Goal: Obtain resource: Obtain resource

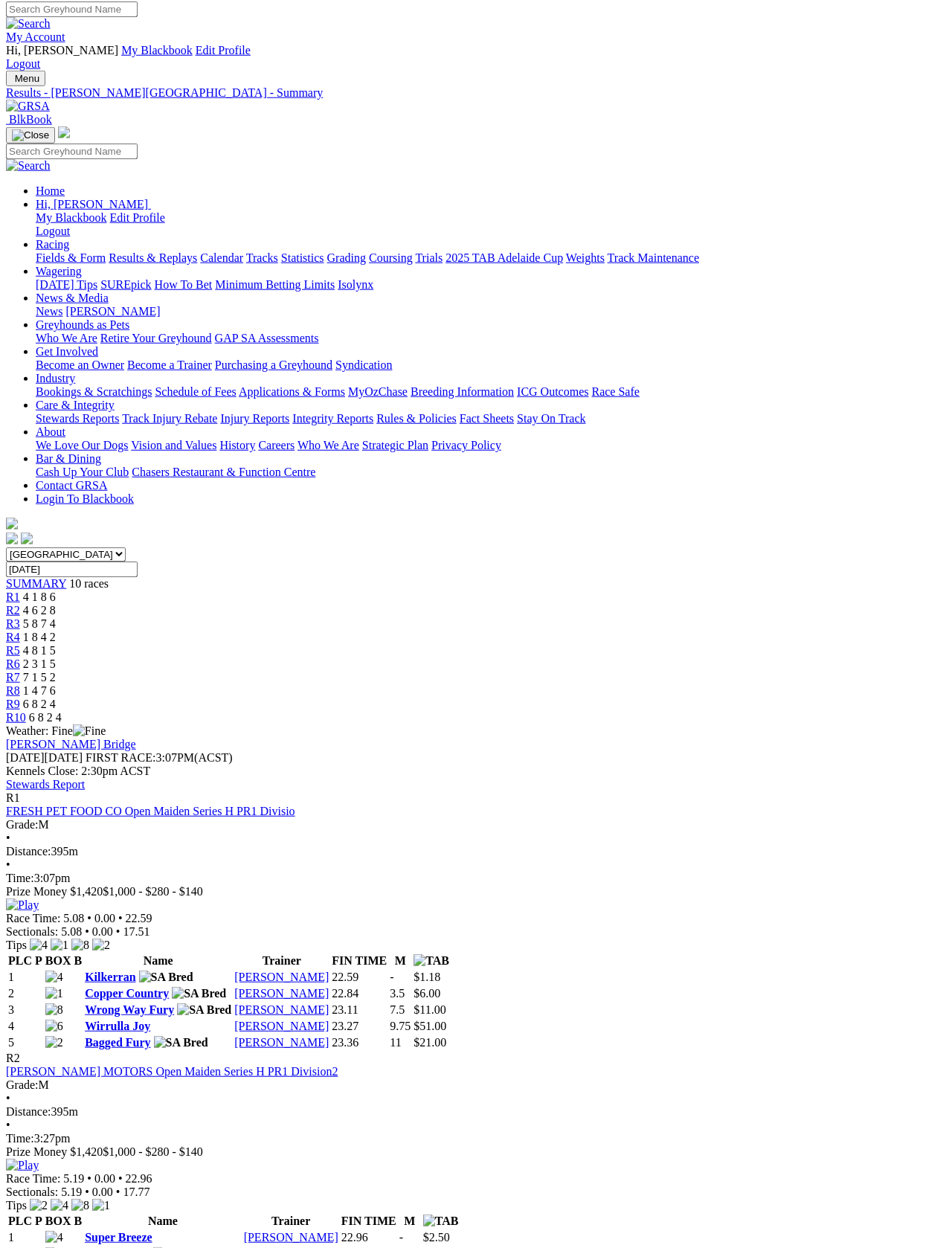
scroll to position [5, 0]
click at [61, 251] on link "Fields & Form" at bounding box center [70, 257] width 70 height 13
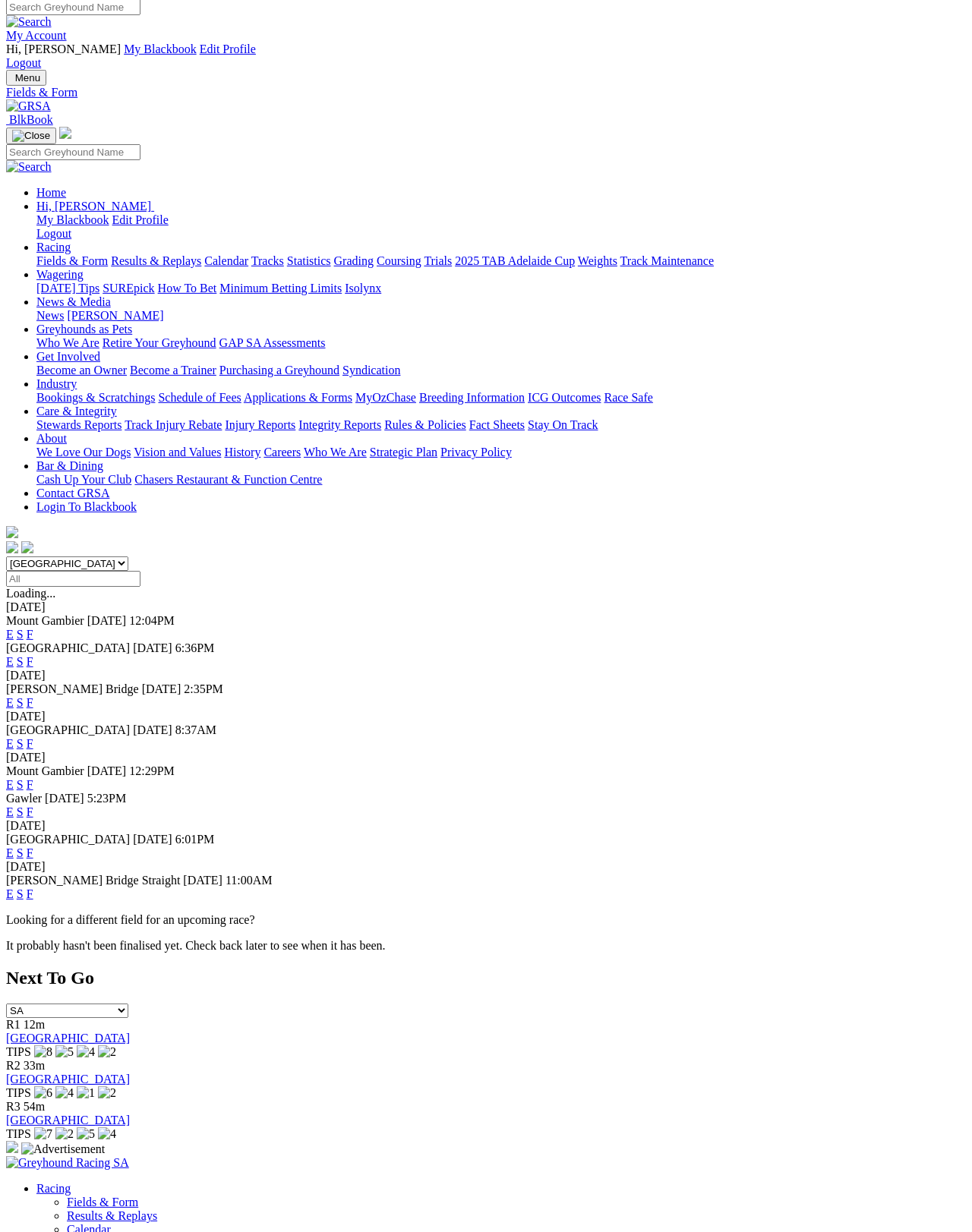
scroll to position [7, 0]
click at [33, 696] on link "F" at bounding box center [29, 703] width 7 height 13
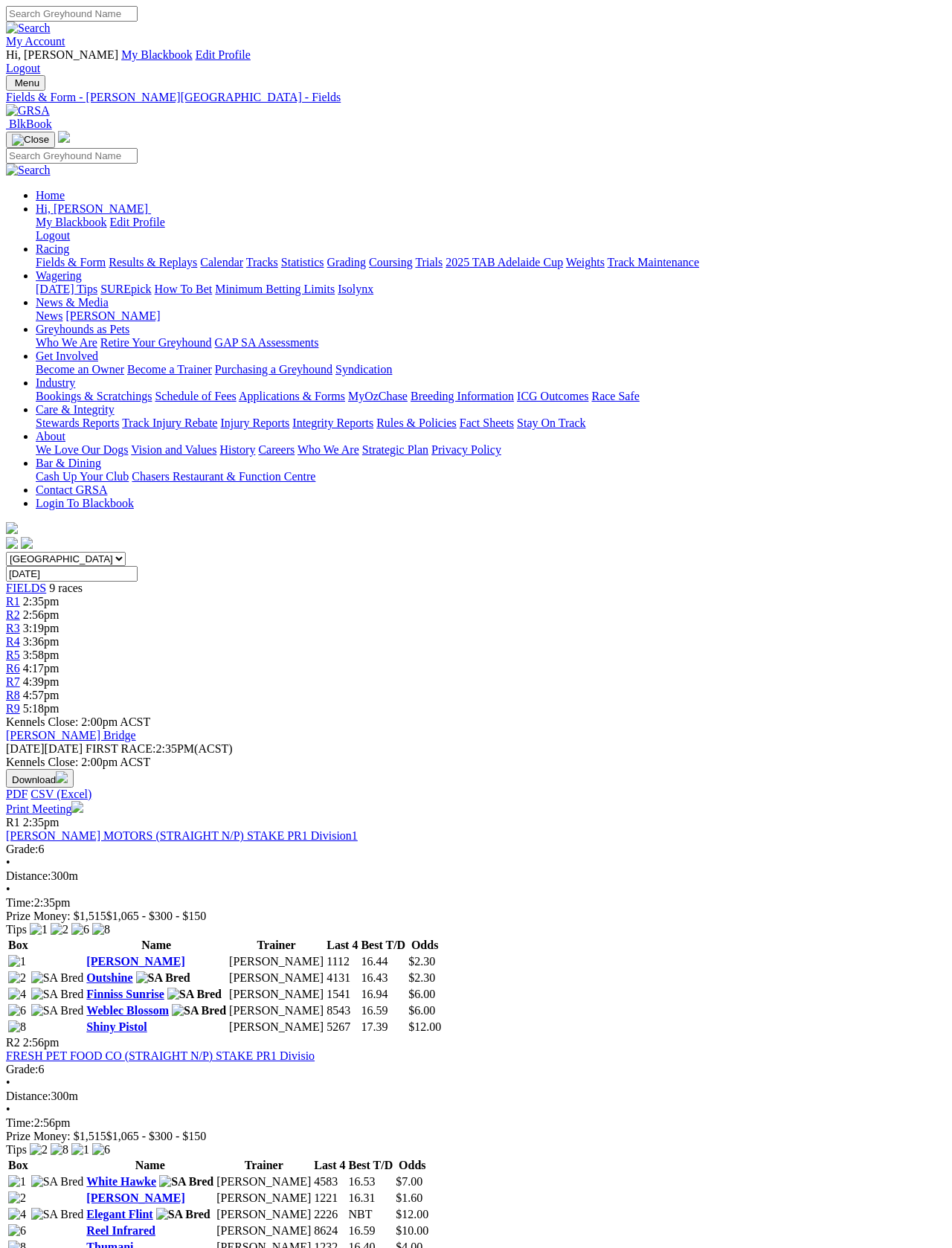
scroll to position [2, 0]
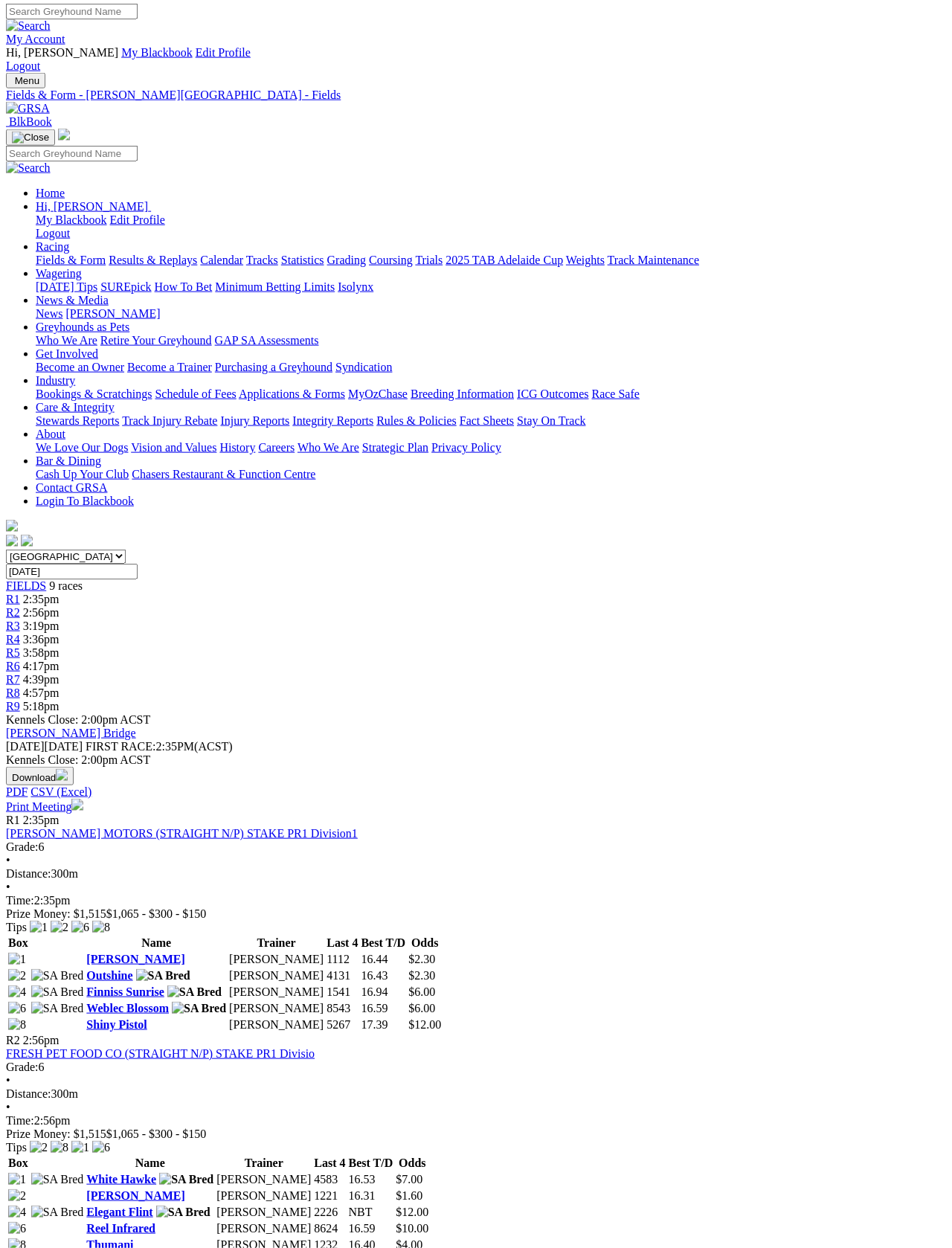
click at [83, 800] on link "Print Meeting" at bounding box center [45, 807] width 77 height 13
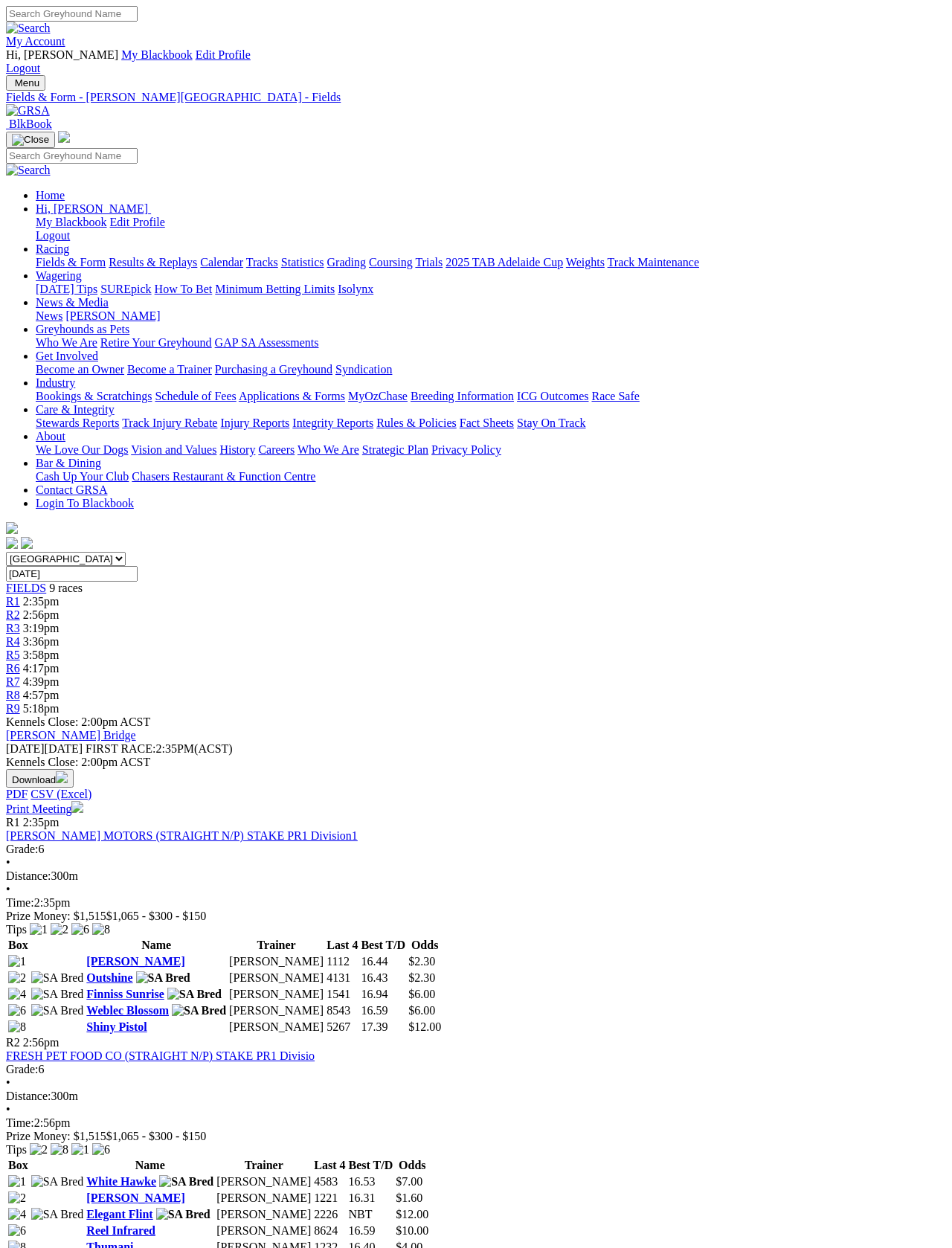
click at [63, 256] on link "Fields & Form" at bounding box center [70, 262] width 70 height 13
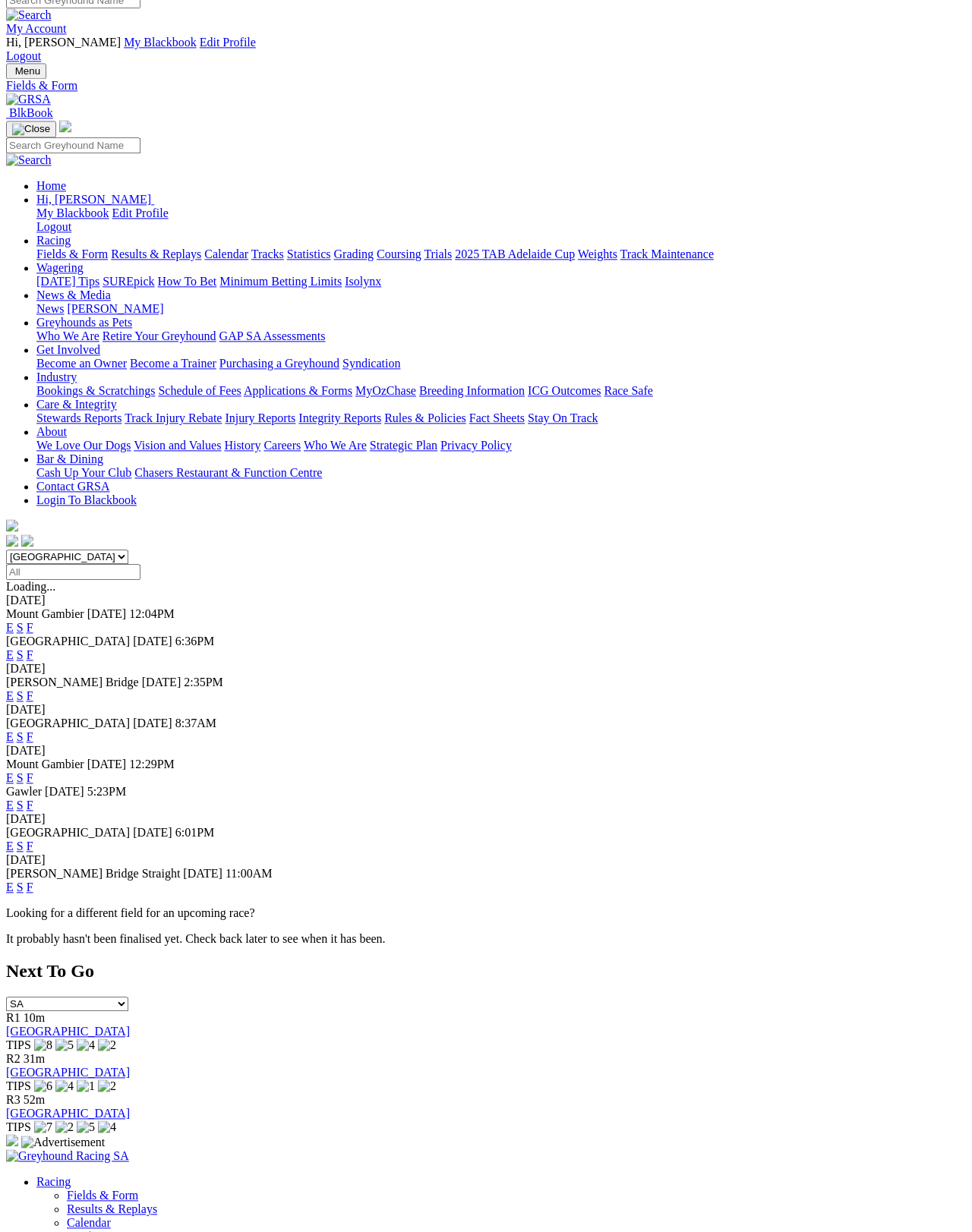
scroll to position [13, 0]
click at [33, 731] on link "F" at bounding box center [29, 737] width 7 height 13
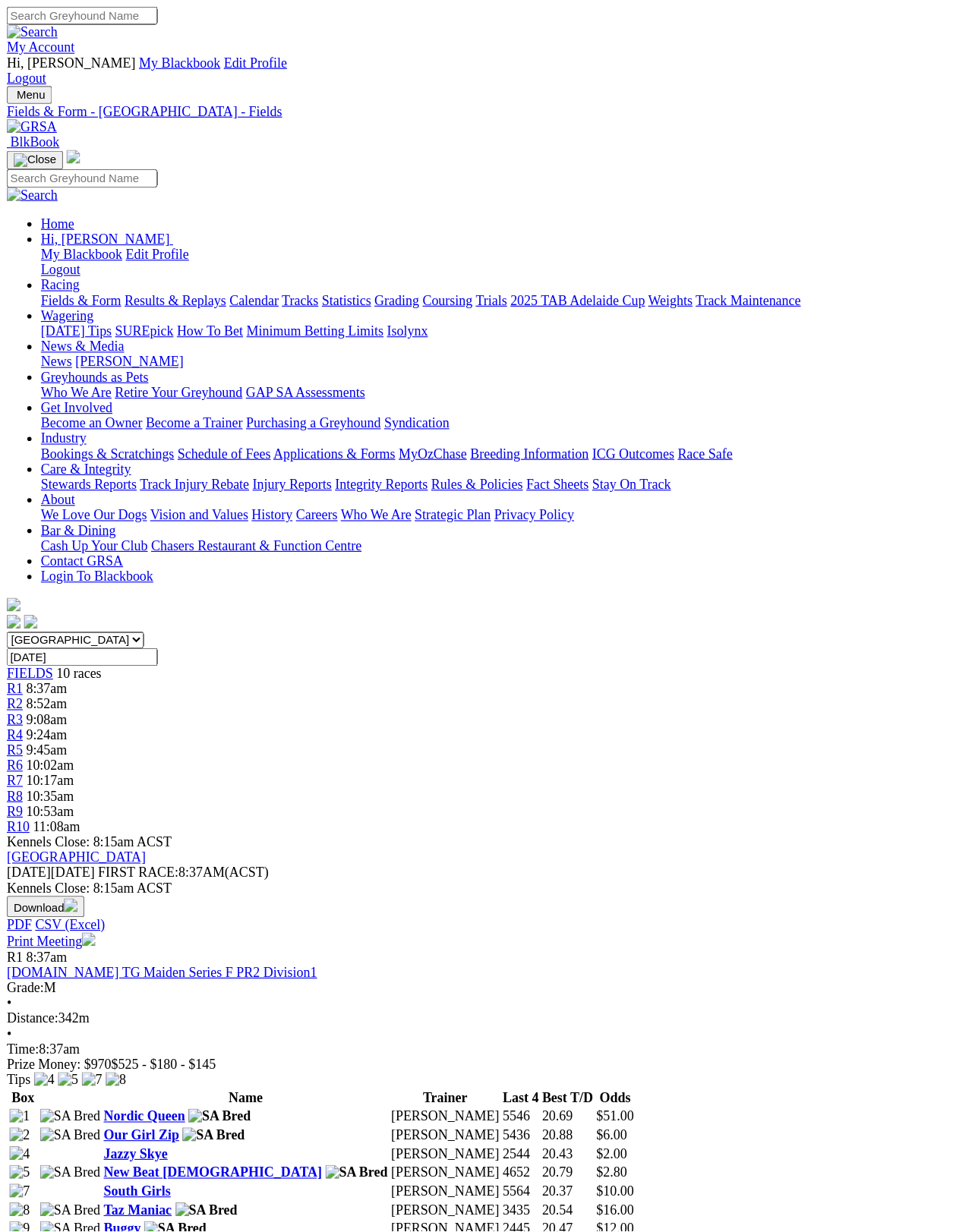
scroll to position [7, 0]
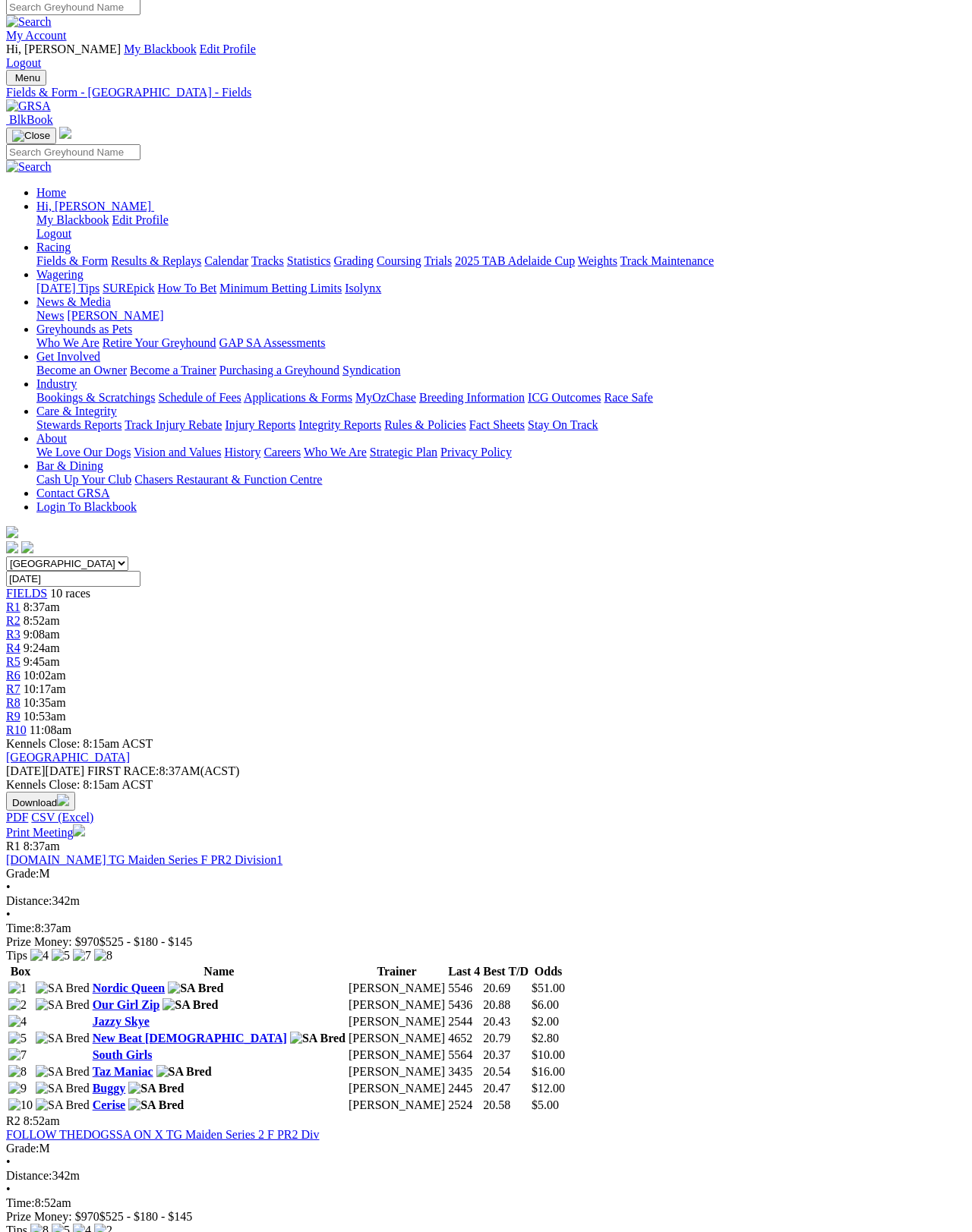
click at [85, 826] on link "Print Meeting" at bounding box center [46, 832] width 79 height 13
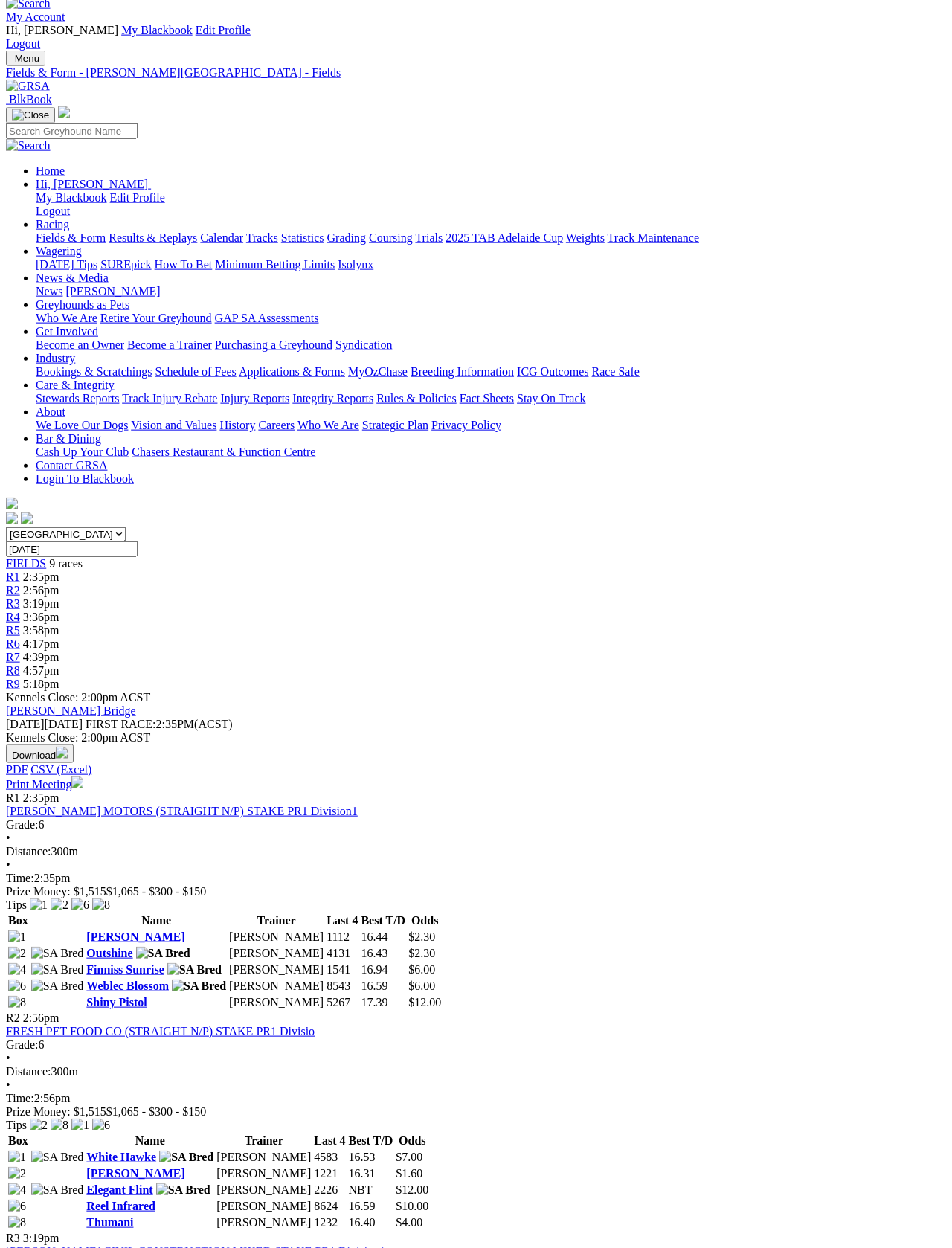
scroll to position [24, 0]
click at [62, 232] on link "Fields & Form" at bounding box center [70, 238] width 70 height 13
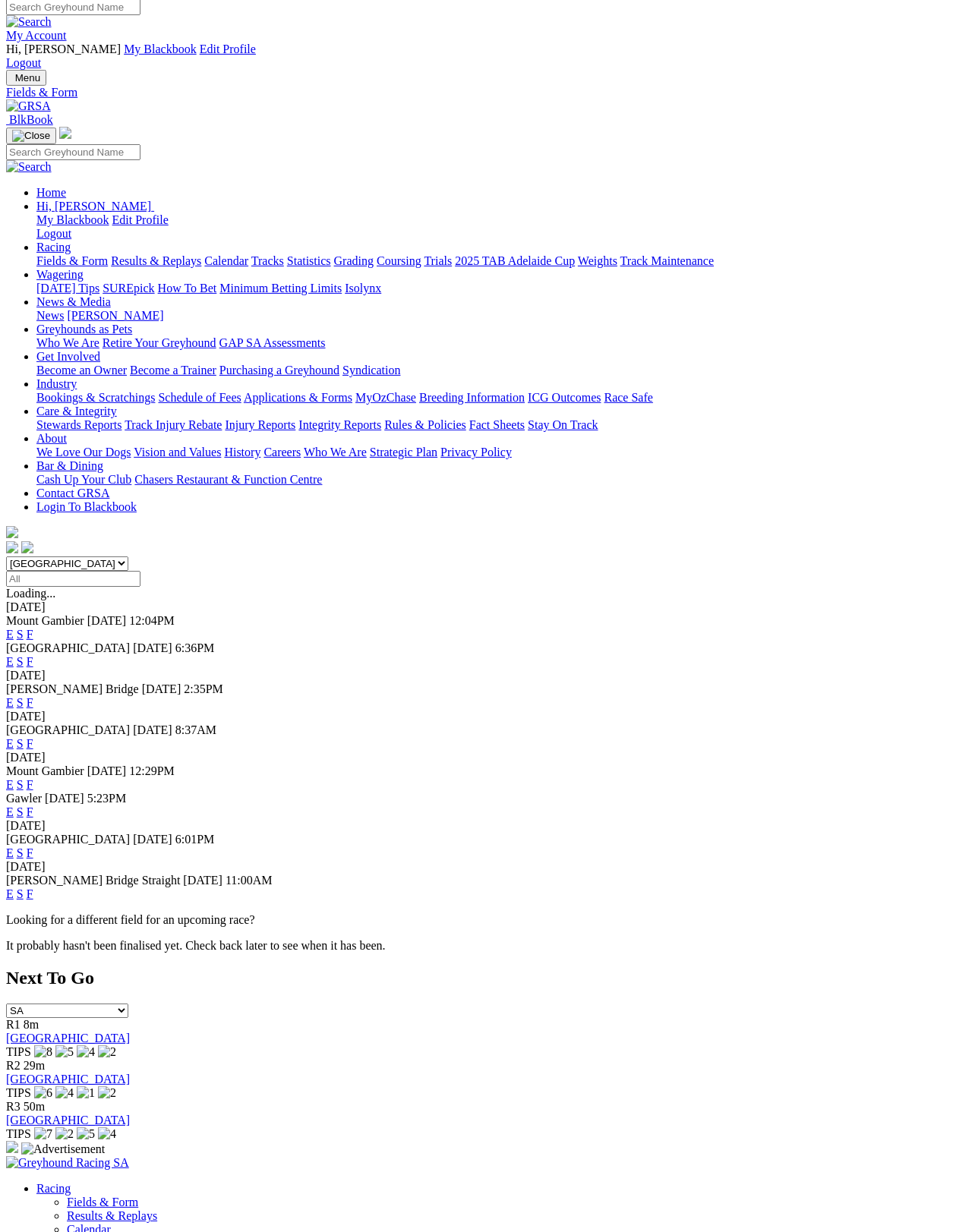
scroll to position [7, 0]
click at [33, 805] on link "F" at bounding box center [29, 812] width 7 height 13
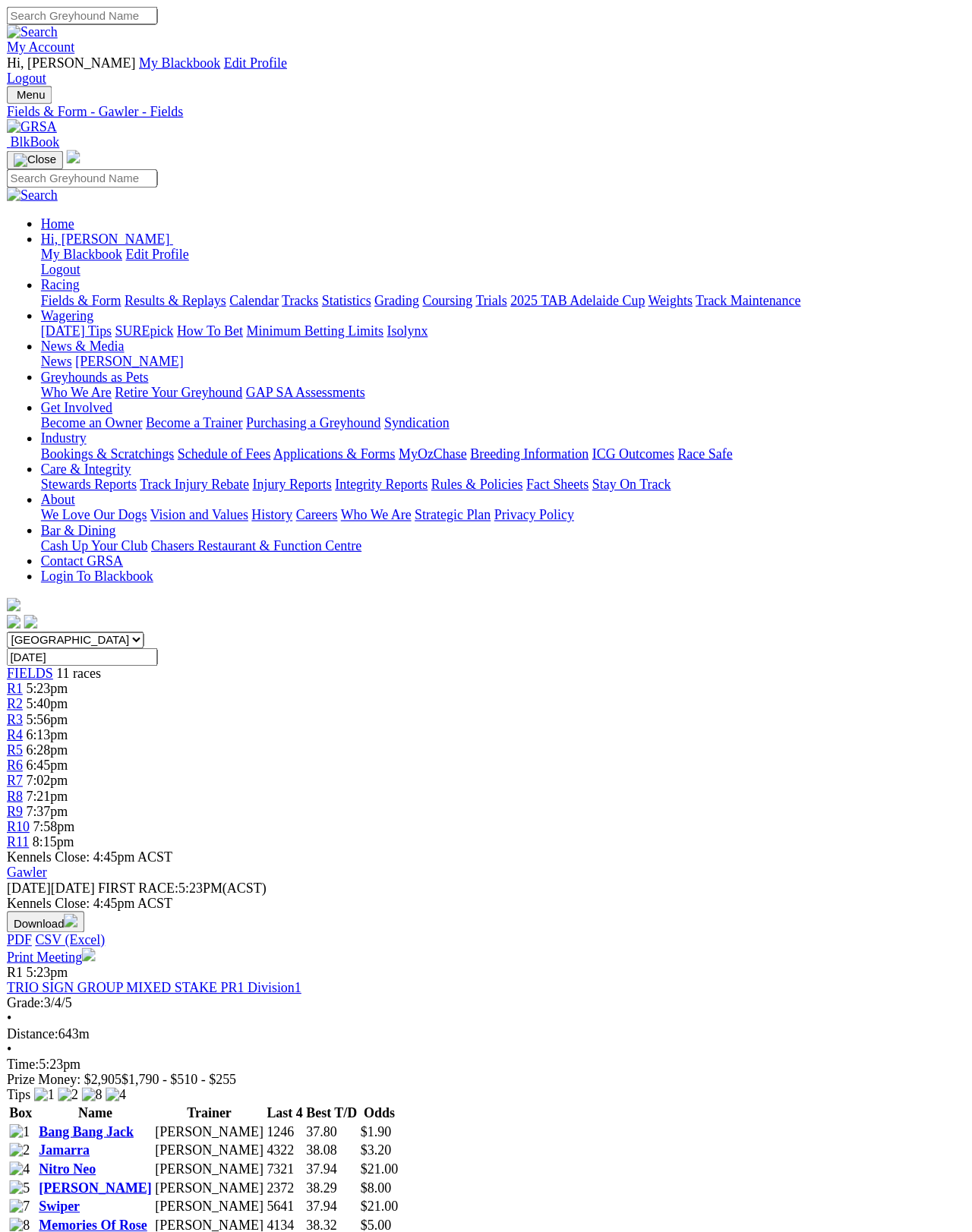
scroll to position [7, 0]
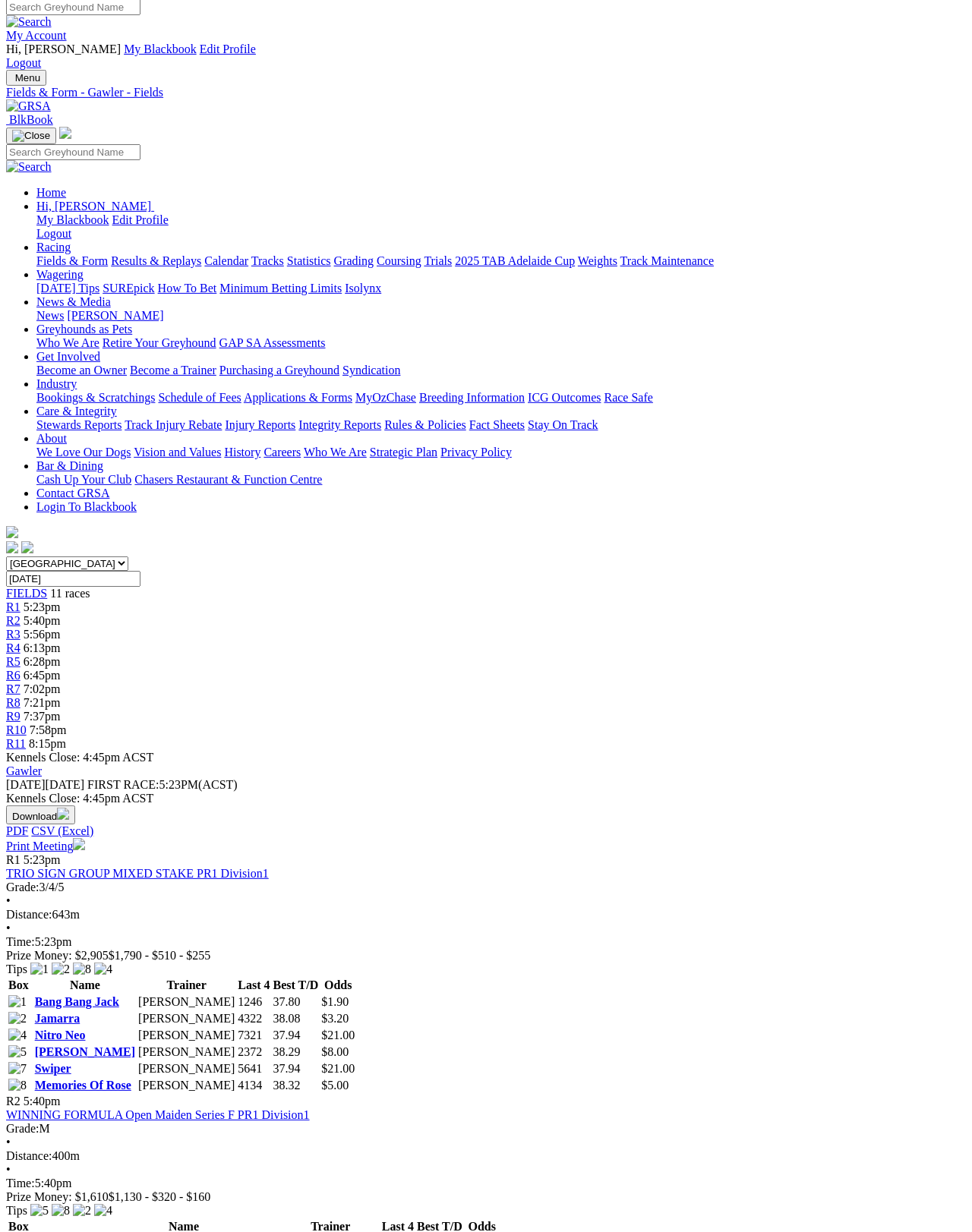
click at [85, 839] on link "Print Meeting" at bounding box center [46, 846] width 79 height 13
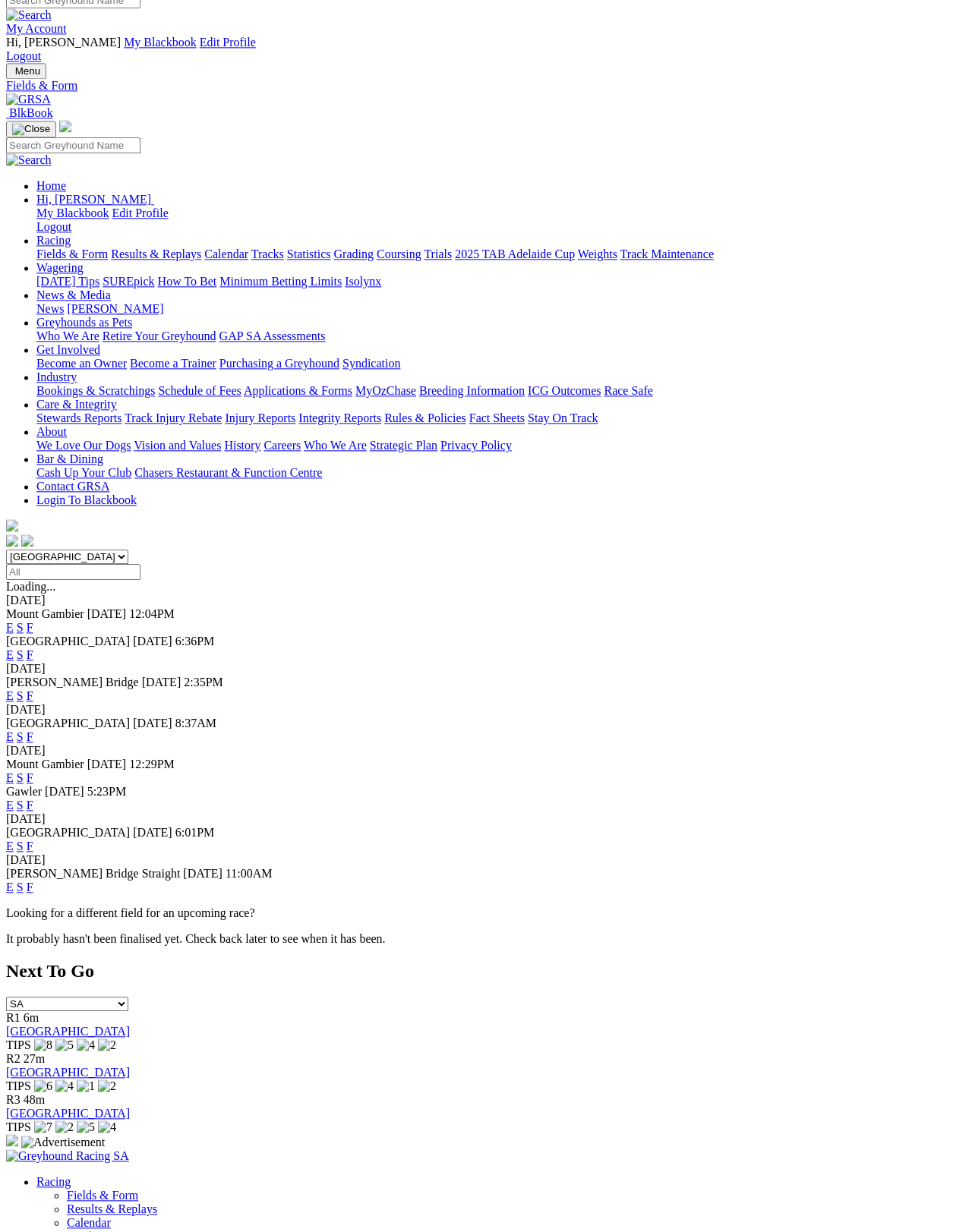
scroll to position [13, 0]
click at [33, 840] on link "F" at bounding box center [29, 846] width 7 height 13
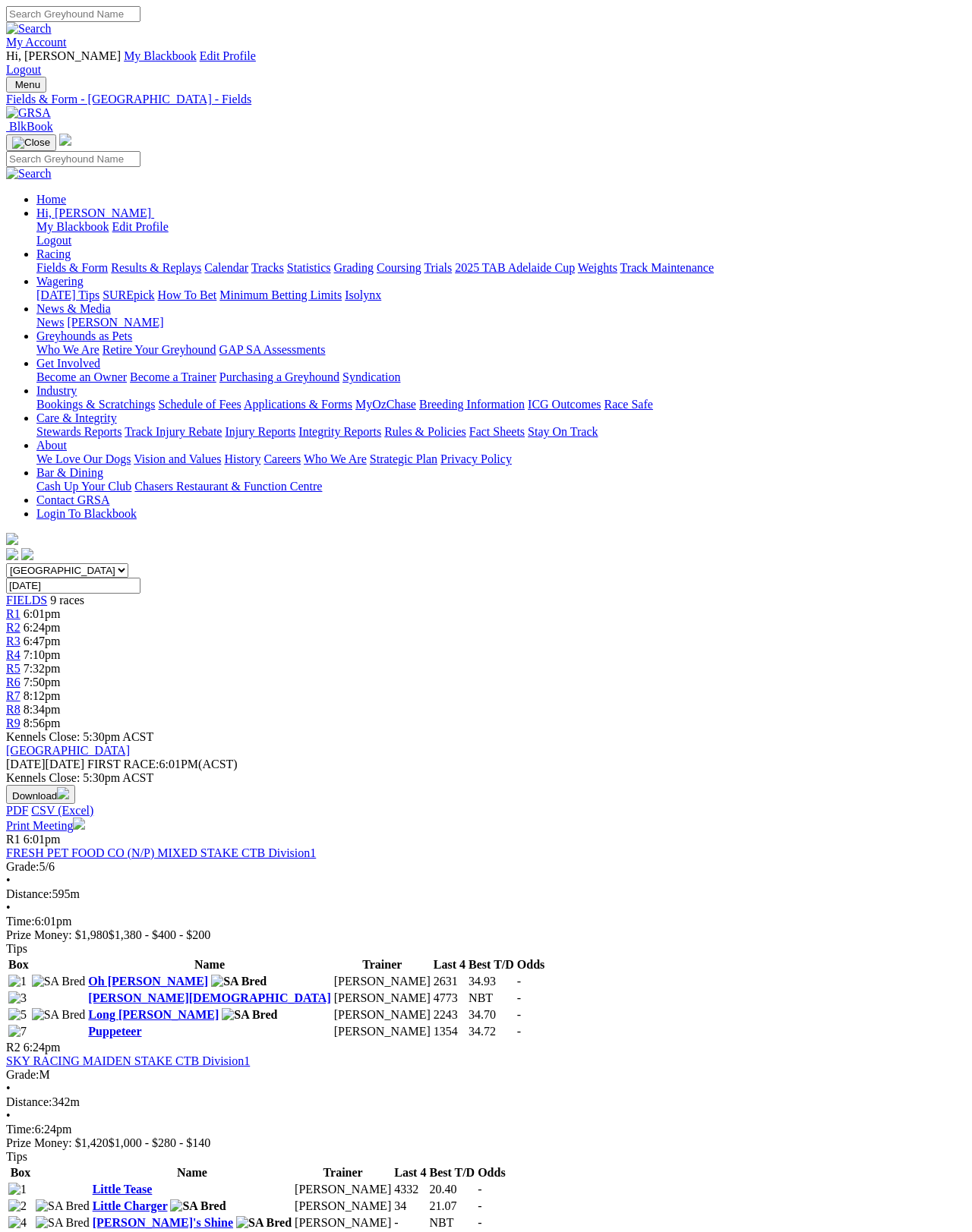
scroll to position [7, 0]
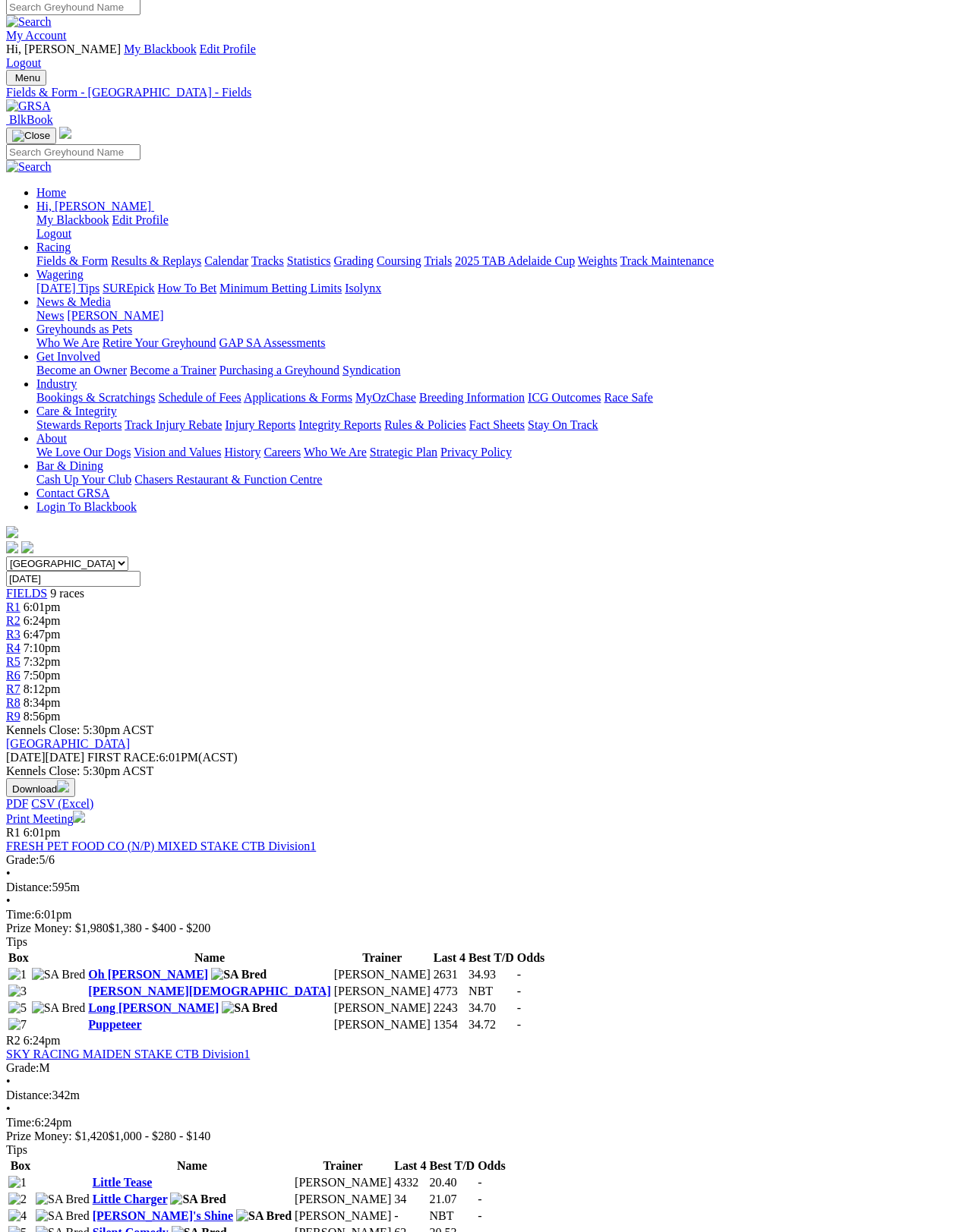
click at [85, 812] on link "Print Meeting" at bounding box center [46, 818] width 79 height 13
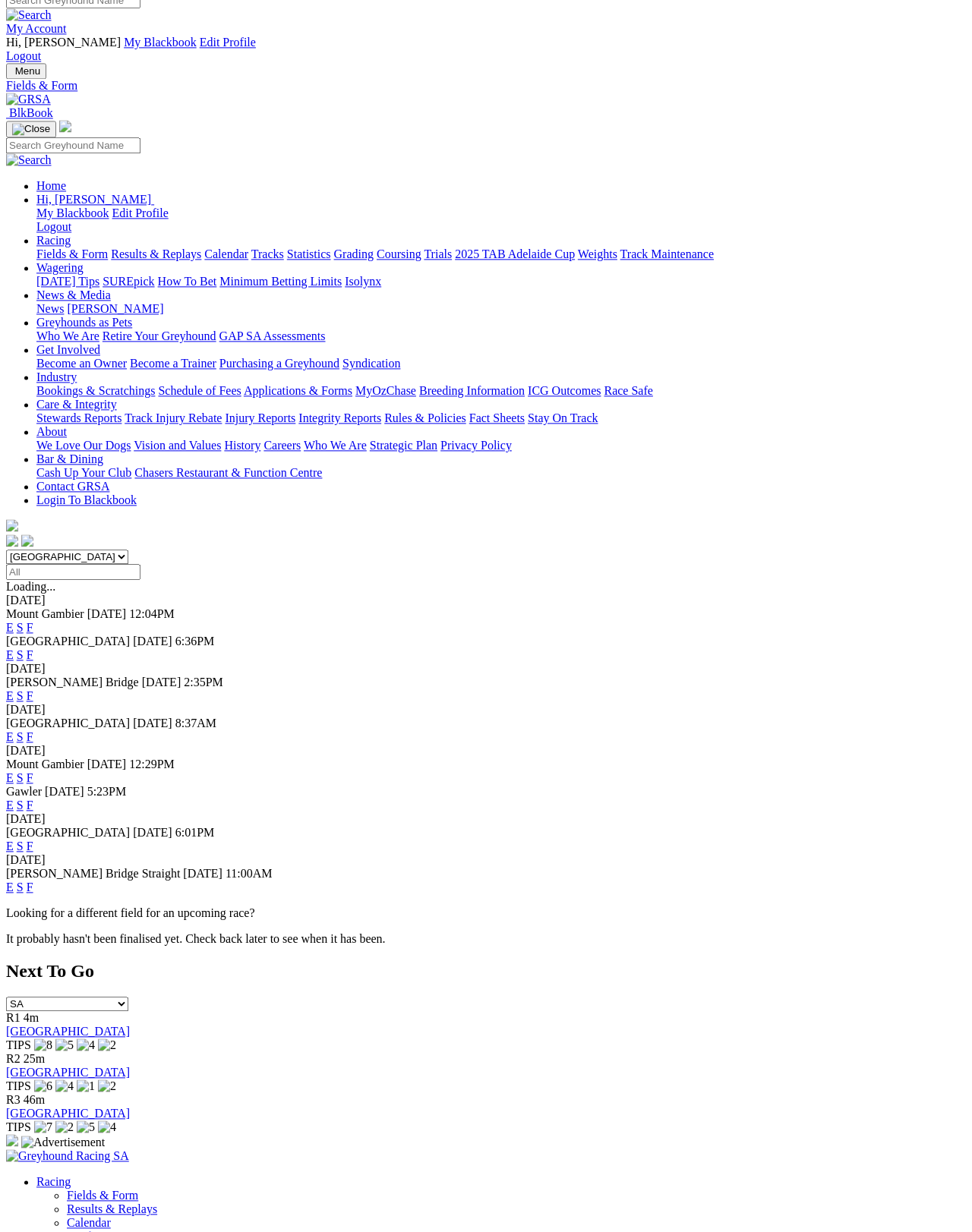
scroll to position [13, 0]
click at [33, 881] on link "F" at bounding box center [29, 887] width 7 height 13
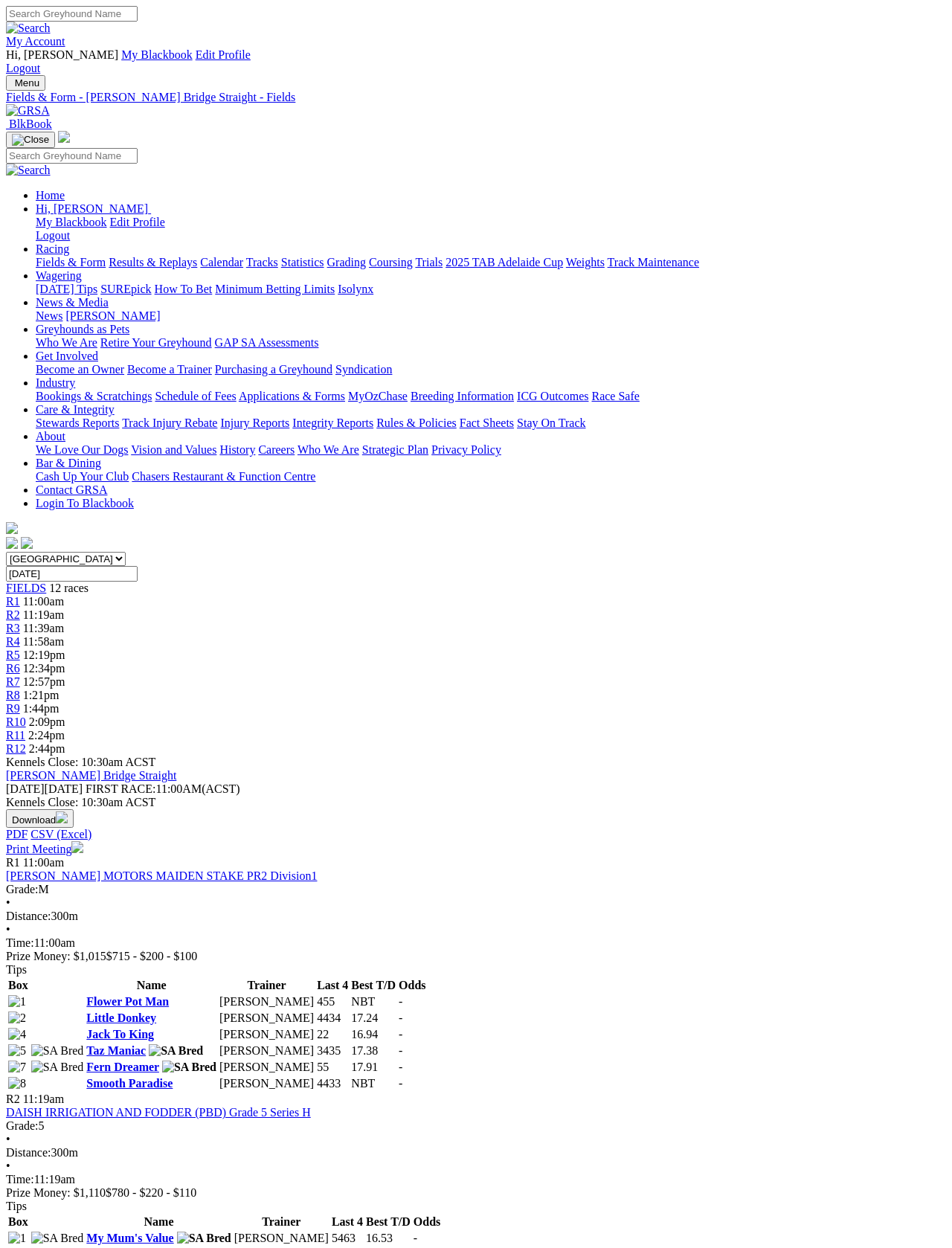
scroll to position [2, 0]
click at [83, 841] on link "Print Meeting" at bounding box center [45, 847] width 77 height 13
